Goal: Task Accomplishment & Management: Manage account settings

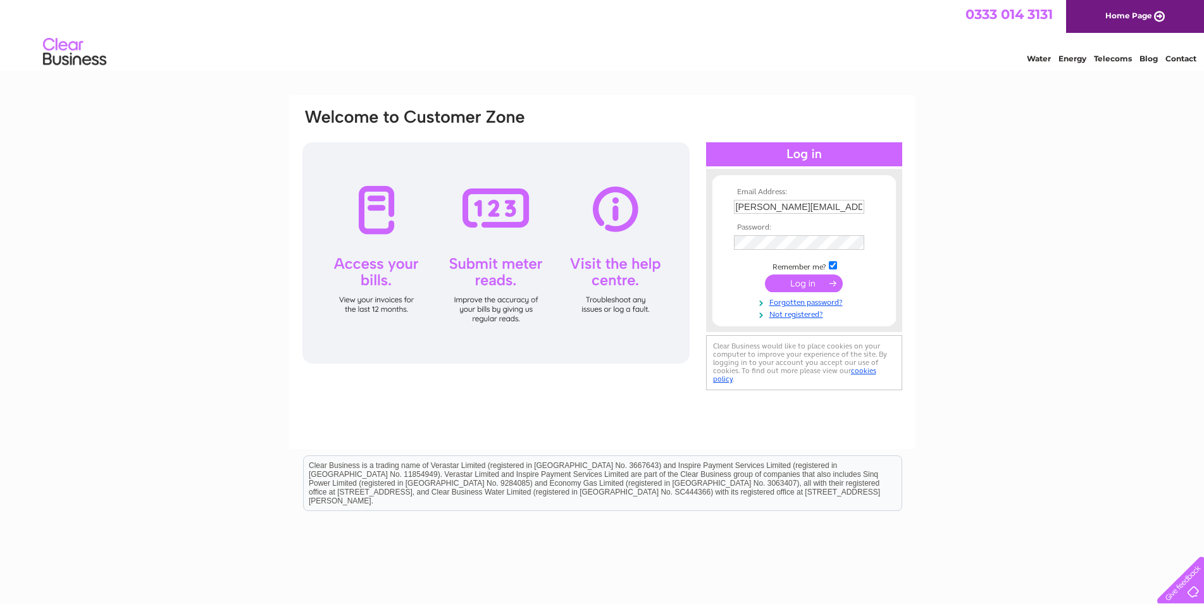
click at [794, 286] on input "submit" at bounding box center [804, 284] width 78 height 18
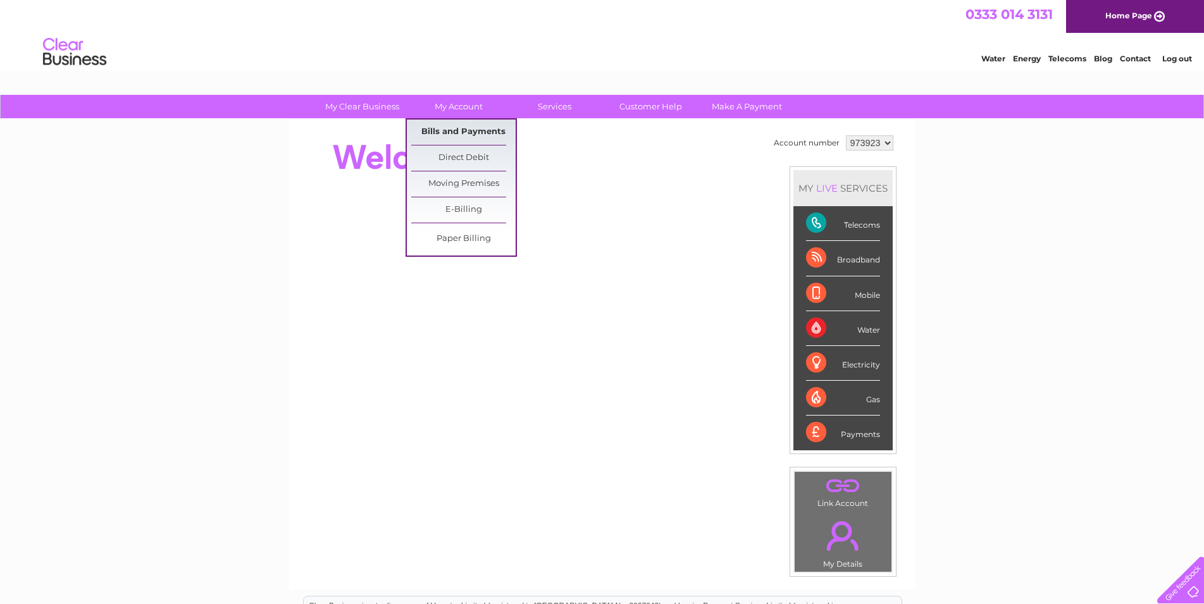
click at [457, 130] on link "Bills and Payments" at bounding box center [463, 132] width 104 height 25
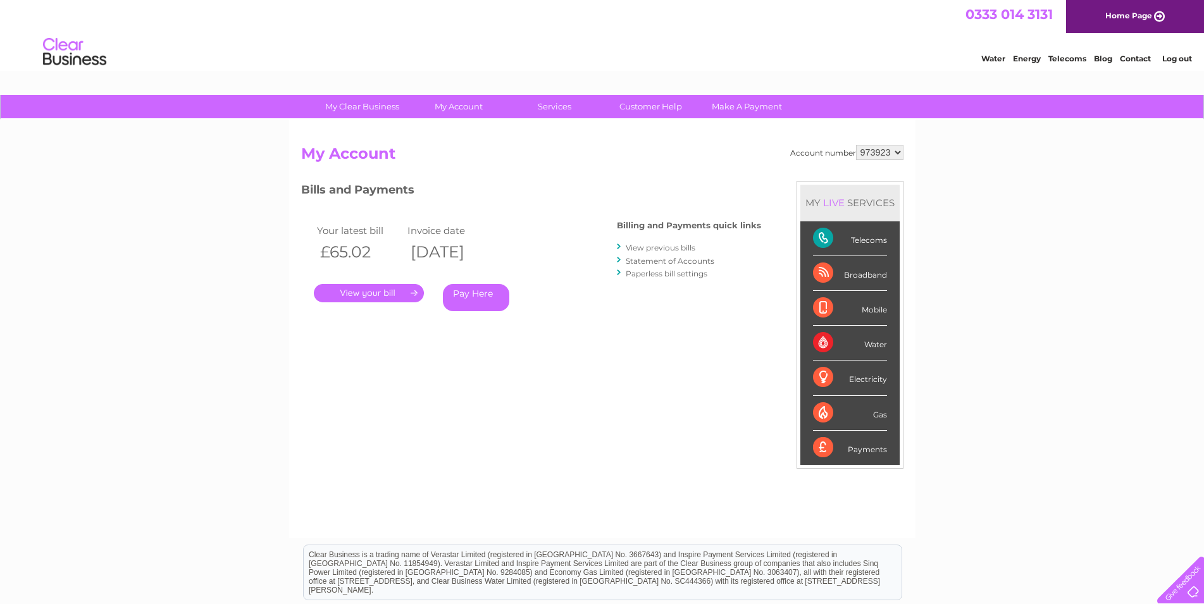
click at [412, 293] on link "." at bounding box center [369, 293] width 110 height 18
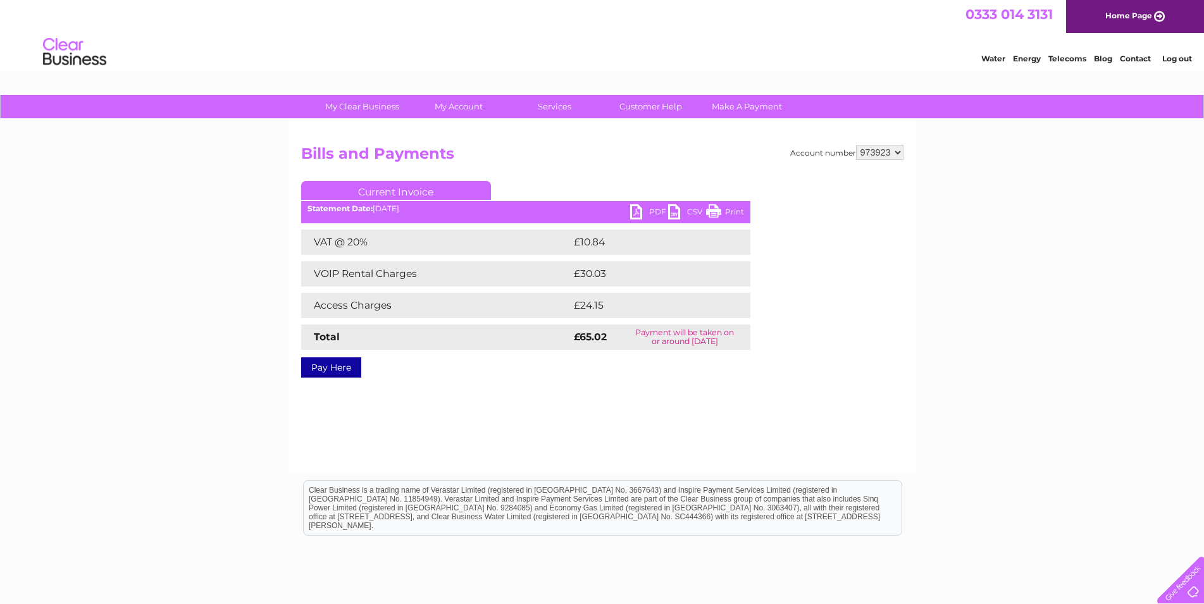
click at [638, 211] on link "PDF" at bounding box center [649, 213] width 38 height 18
click at [653, 213] on link "PDF" at bounding box center [649, 213] width 38 height 18
